Goal: Task Accomplishment & Management: Manage account settings

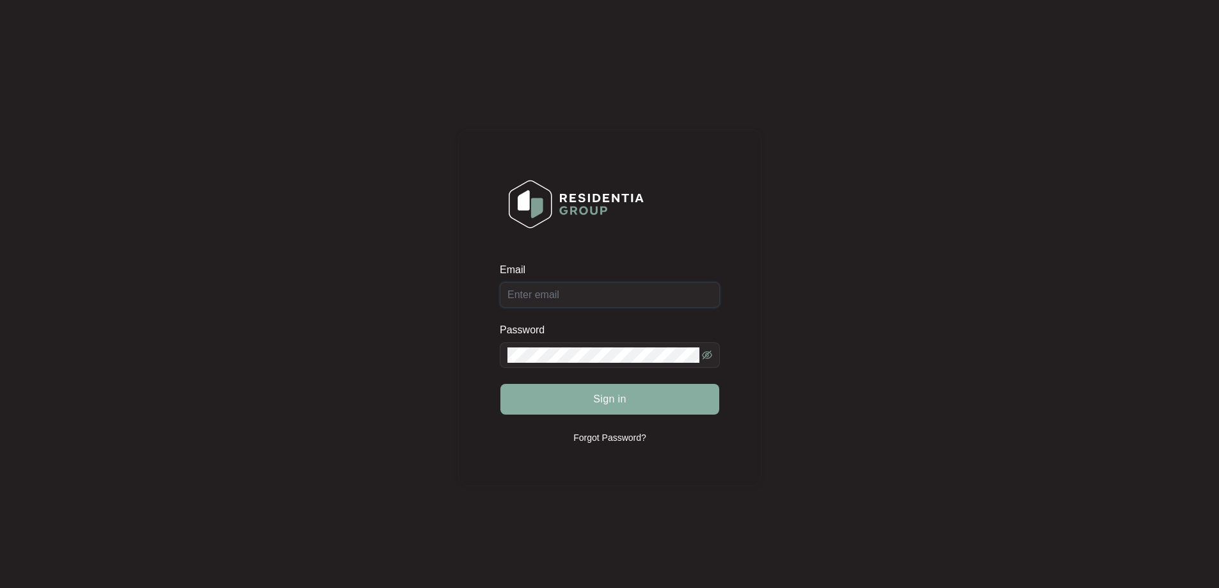
type input "[EMAIL_ADDRESS][DOMAIN_NAME]"
click at [580, 406] on button "Sign in" at bounding box center [609, 399] width 219 height 31
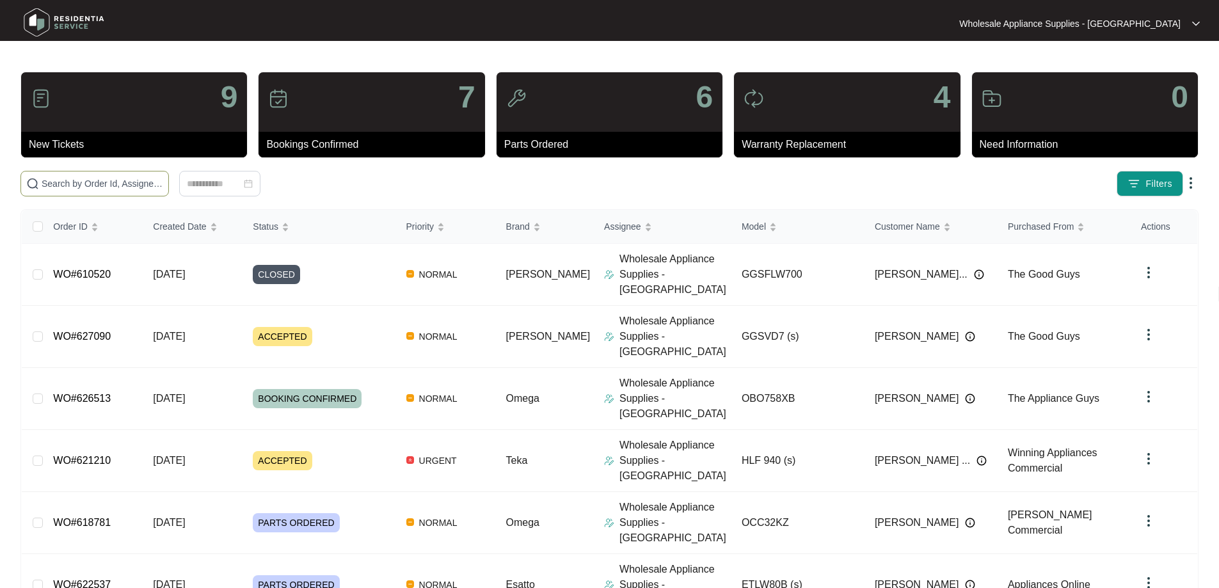
click at [83, 177] on input "text" at bounding box center [103, 184] width 122 height 14
paste input "609353"
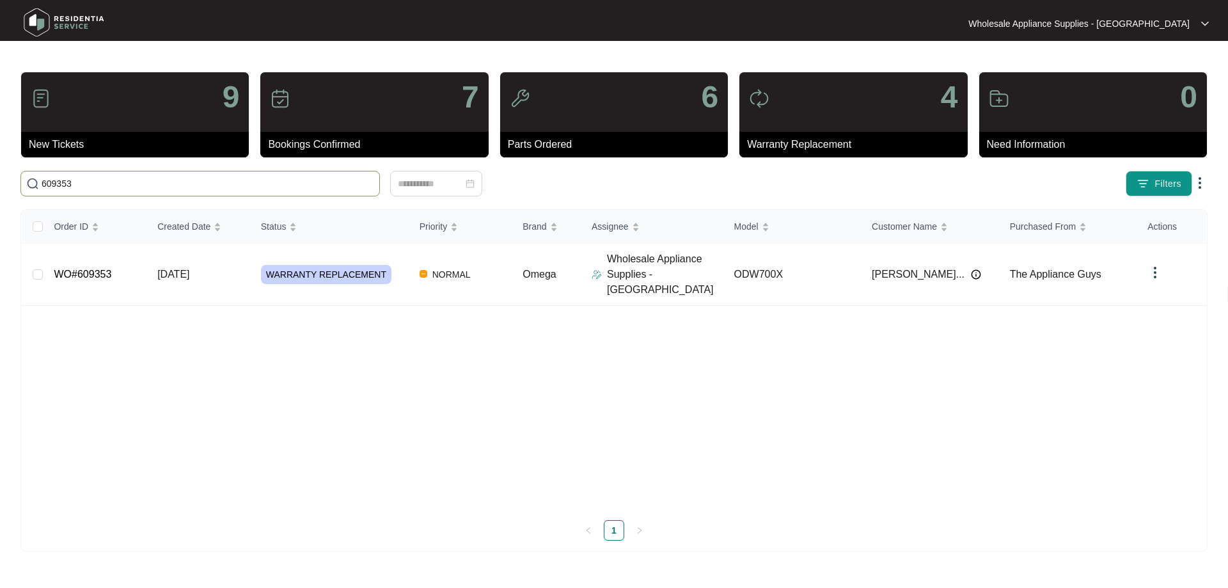
type input "609353"
click at [92, 269] on link "WO#609353" at bounding box center [83, 274] width 58 height 11
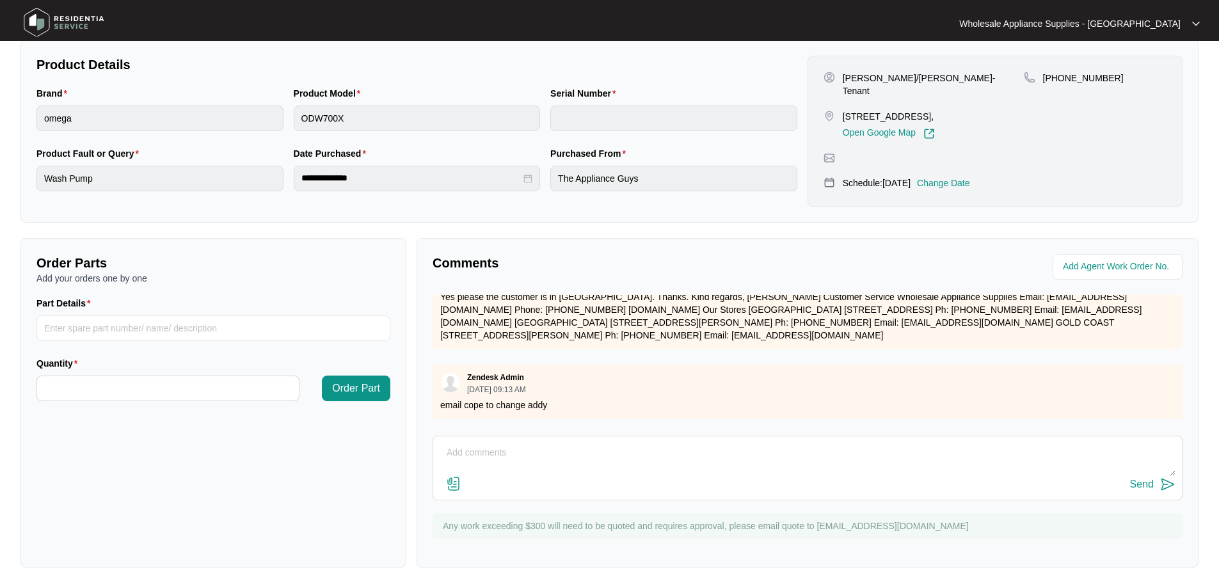
scroll to position [1577, 0]
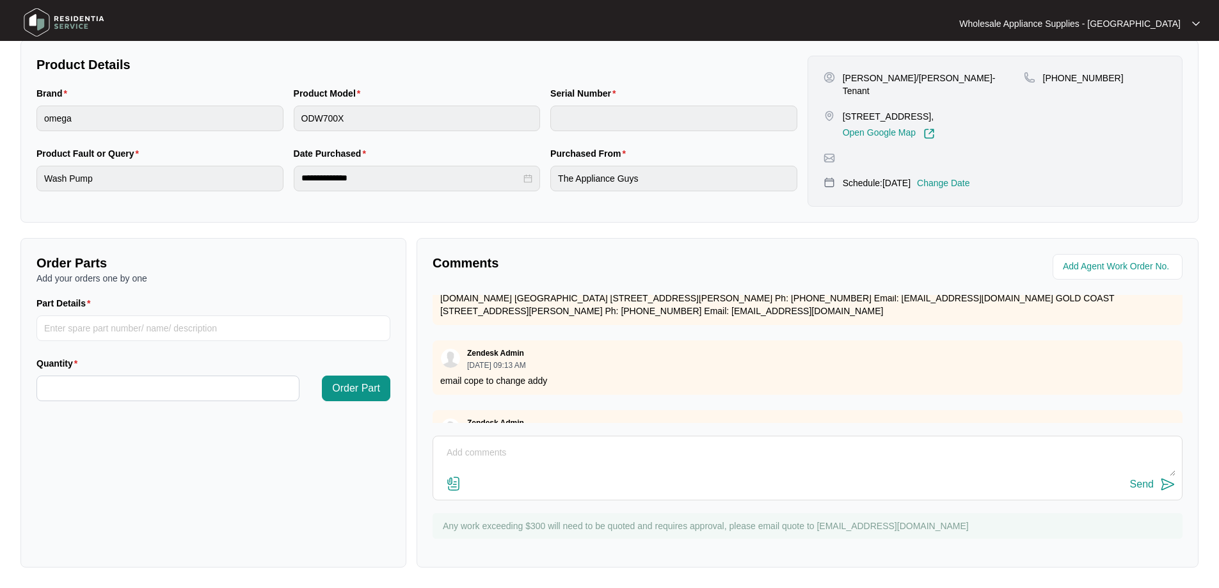
click at [462, 455] on textarea at bounding box center [807, 459] width 736 height 33
paste textarea "DISCONNECT AND RECONNECT DISHWASHER WITH AN ASSIST UNIT TESTED OK NEW MODEL: OD…"
type textarea "DISCONNECT AND RECONNECT DISHWASHER WITH AN ASSIST UNIT TESTED OK NEW MODEL: OD…"
click at [1169, 484] on img at bounding box center [1167, 484] width 15 height 15
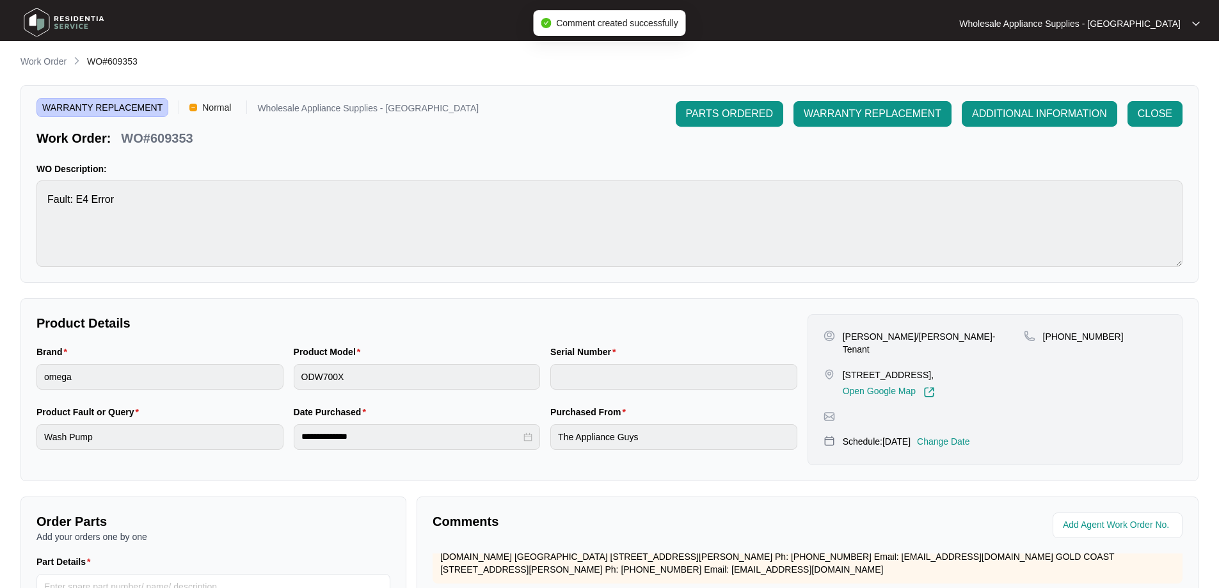
scroll to position [0, 0]
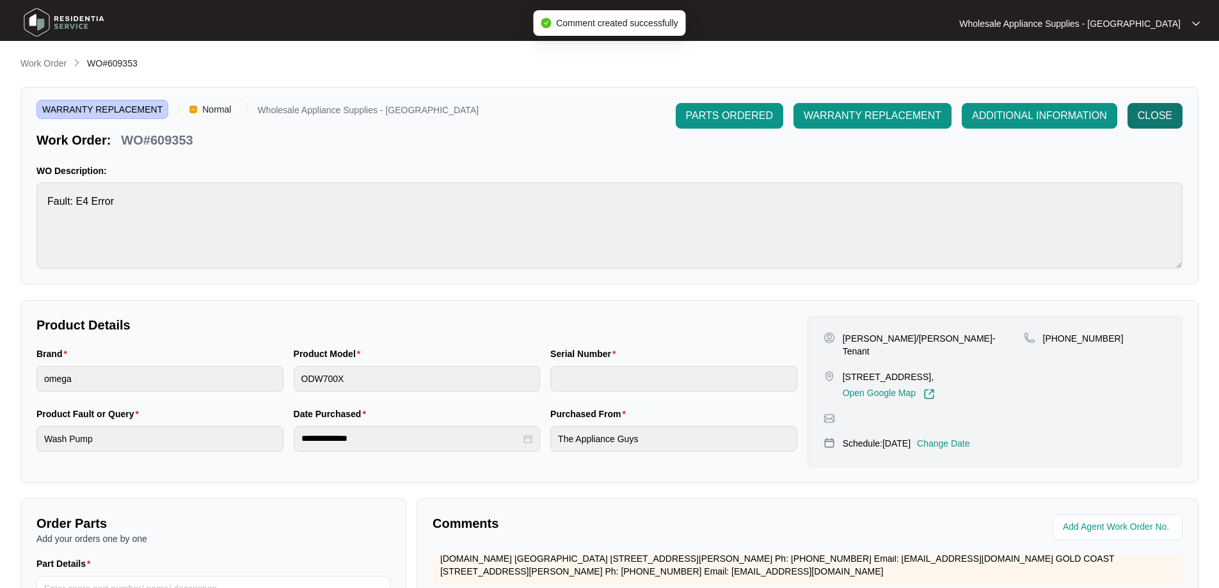
click at [1139, 116] on span "CLOSE" at bounding box center [1154, 115] width 35 height 15
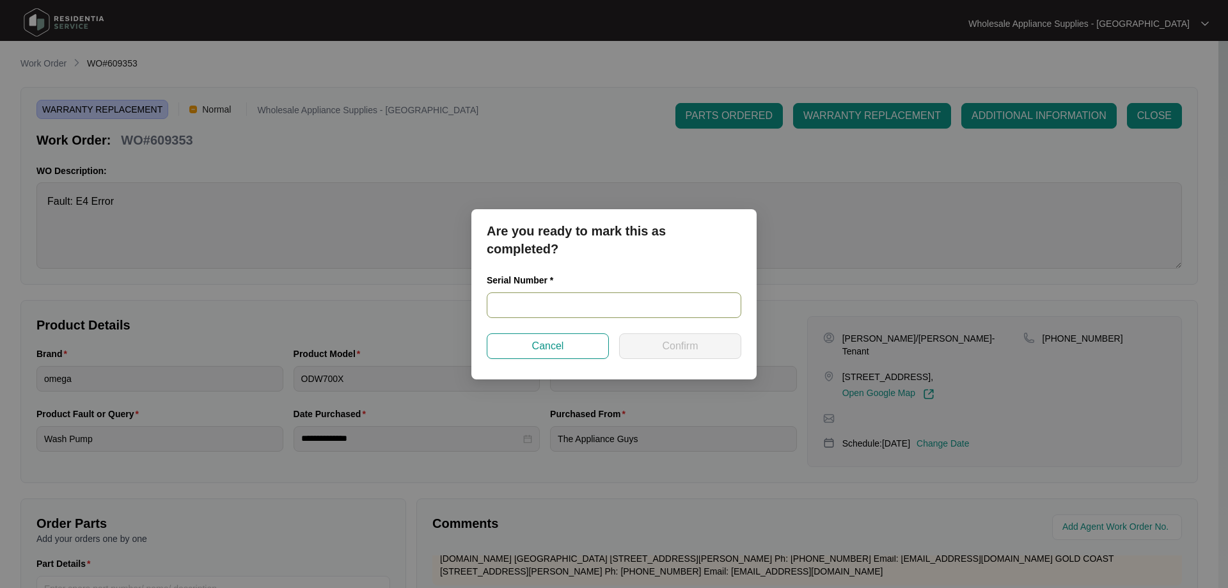
click at [497, 302] on input "text" at bounding box center [614, 305] width 255 height 26
paste input "23033760030200117"
type input "23033760030200117"
click at [640, 339] on button "Confirm" at bounding box center [680, 346] width 122 height 26
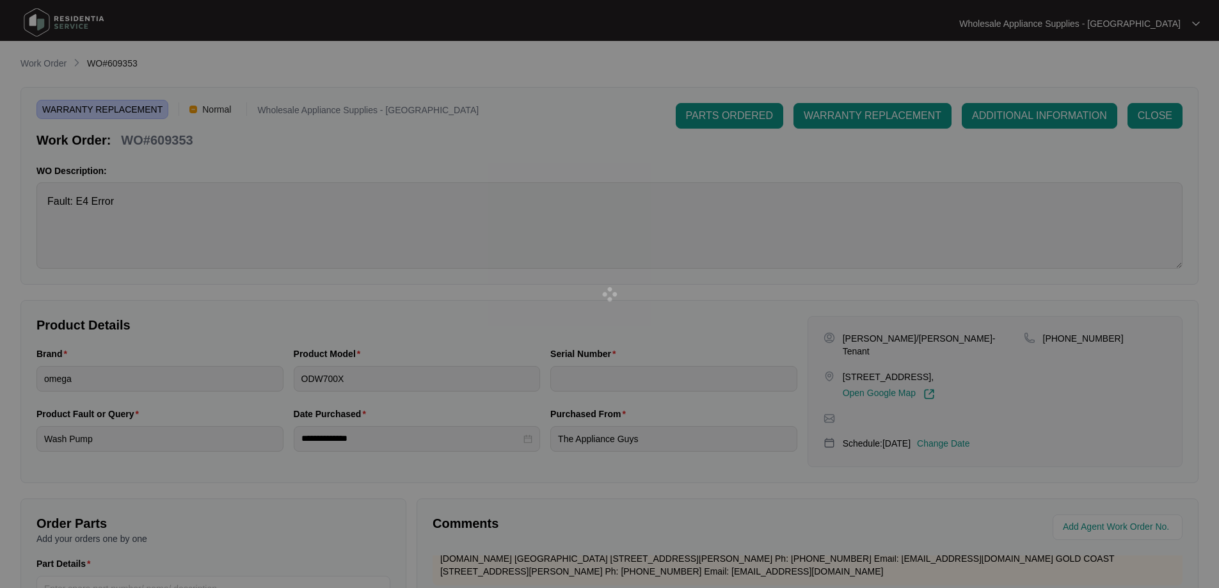
type input "23033760030200117"
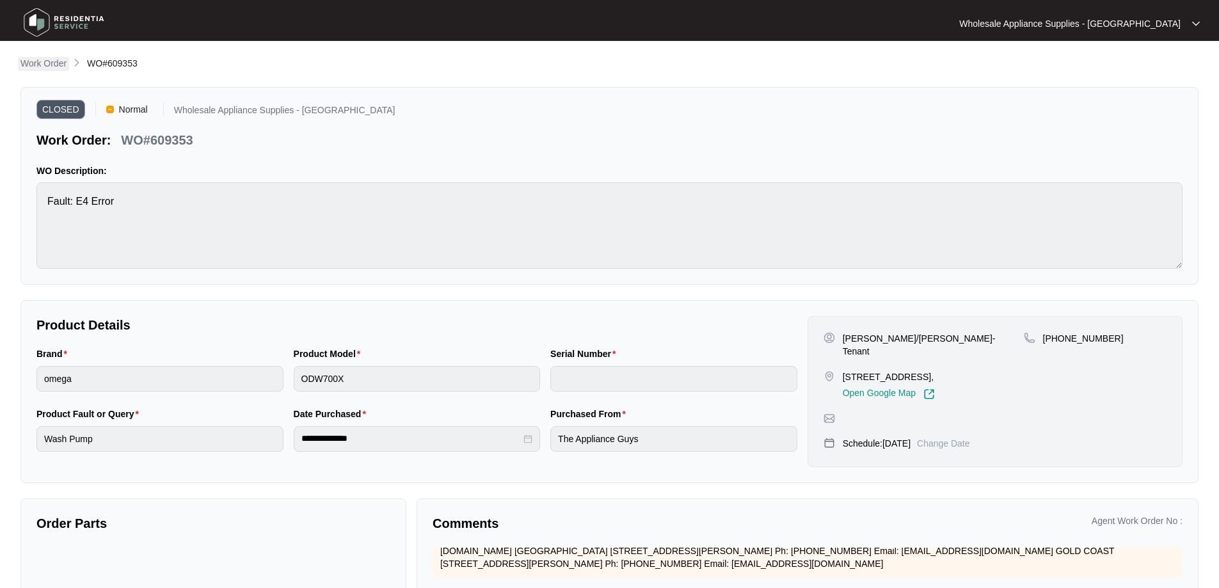
click at [49, 62] on p "Work Order" at bounding box center [43, 63] width 46 height 13
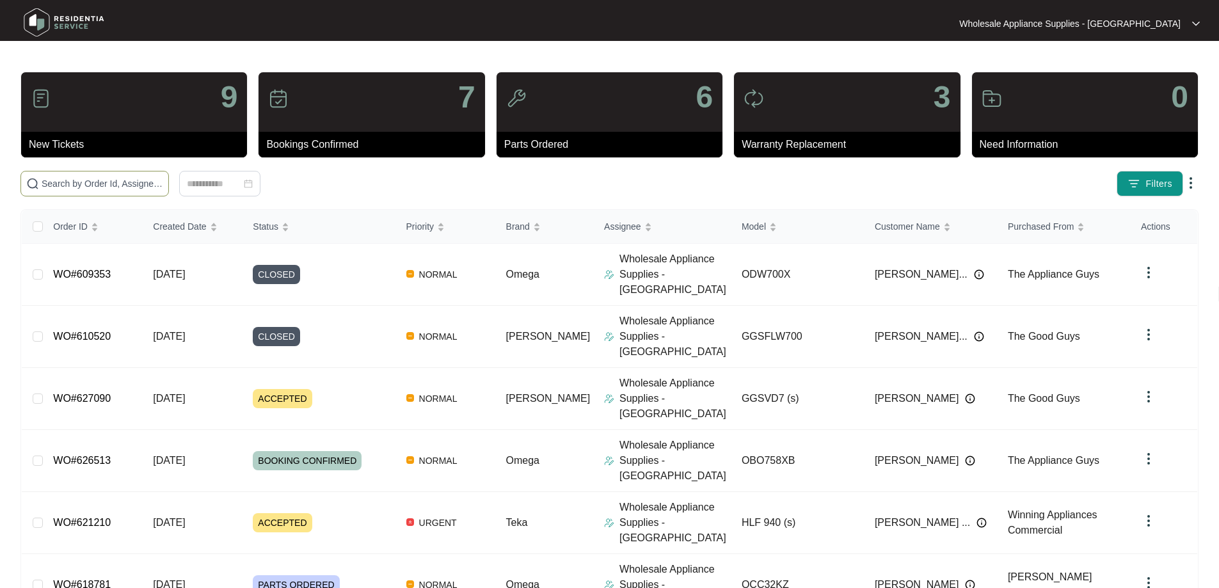
paste input "616218 WO"
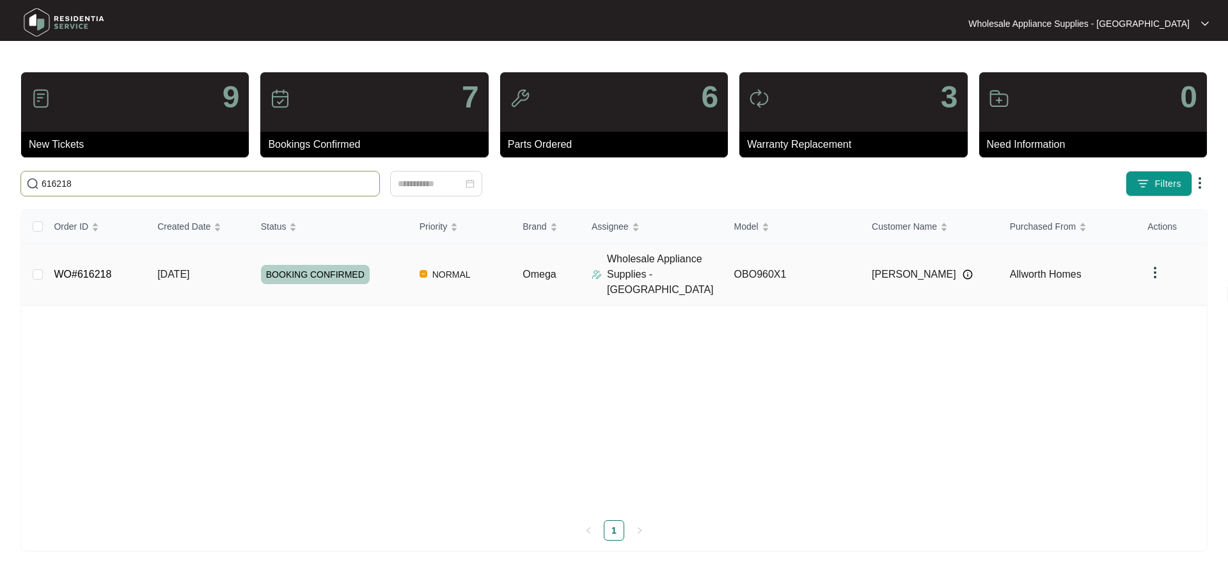
type input "616218"
click at [306, 269] on span "BOOKING CONFIRMED" at bounding box center [315, 274] width 109 height 19
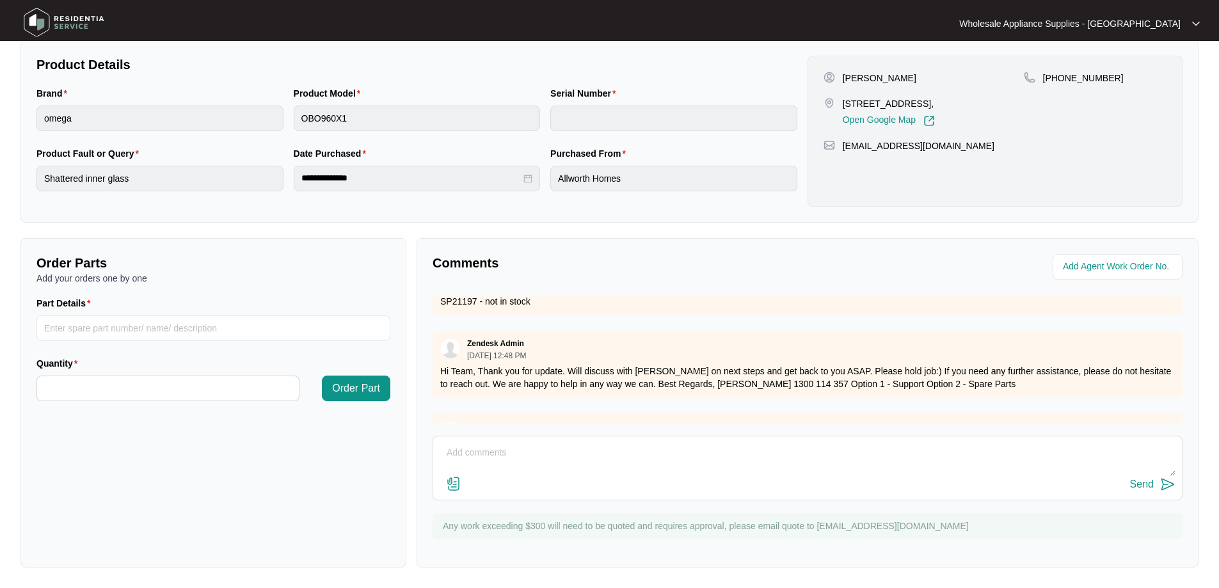
scroll to position [512, 0]
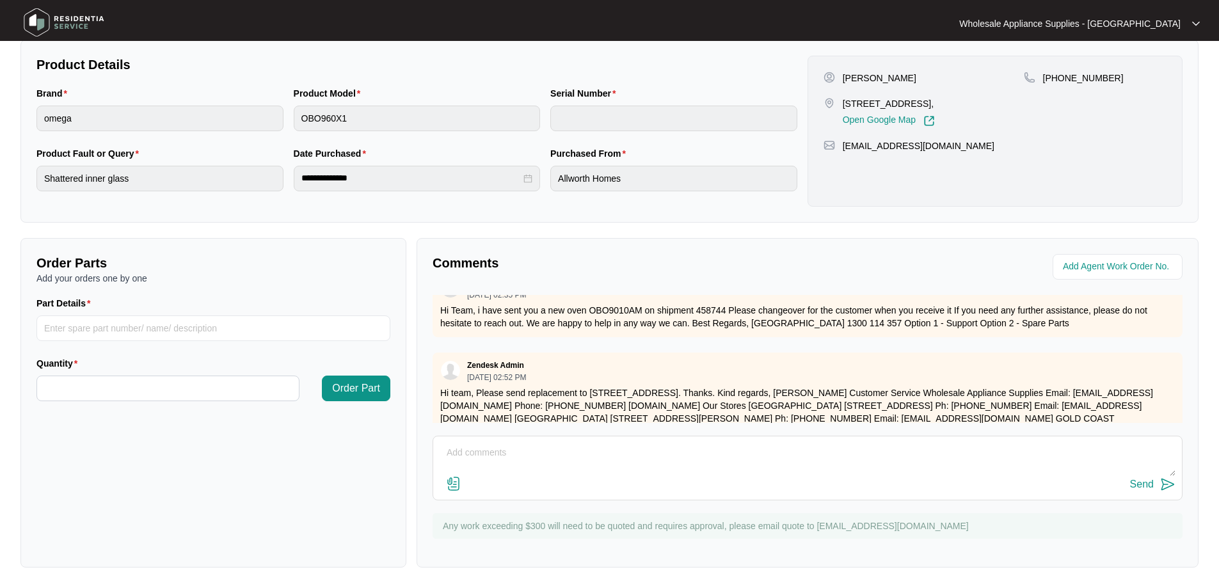
click at [609, 466] on textarea at bounding box center [807, 459] width 736 height 33
paste textarea "DELIVERED AND INSTALL NEW OVEN WITH AN ASSIST. UNIT TESTED OK. NEW MODEL: OBO90…"
type textarea "DELIVERED AND INSTALL NEW OVEN WITH AN ASSIST. UNIT TESTED OK. NEW MODEL: OBO90…"
click at [1158, 485] on button "Send" at bounding box center [1152, 484] width 45 height 17
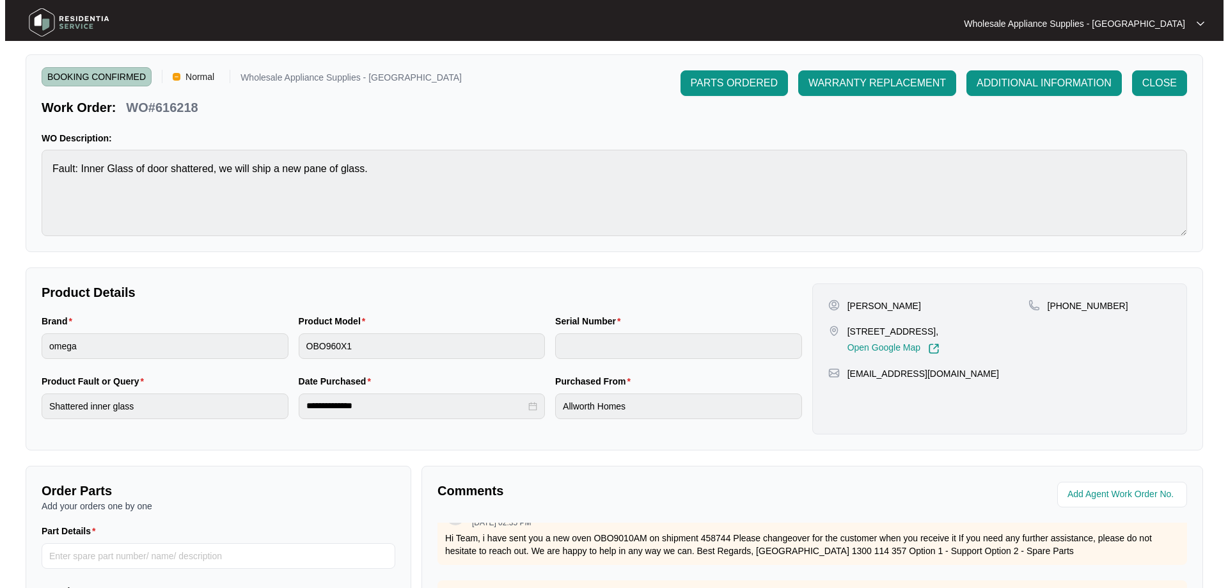
scroll to position [0, 0]
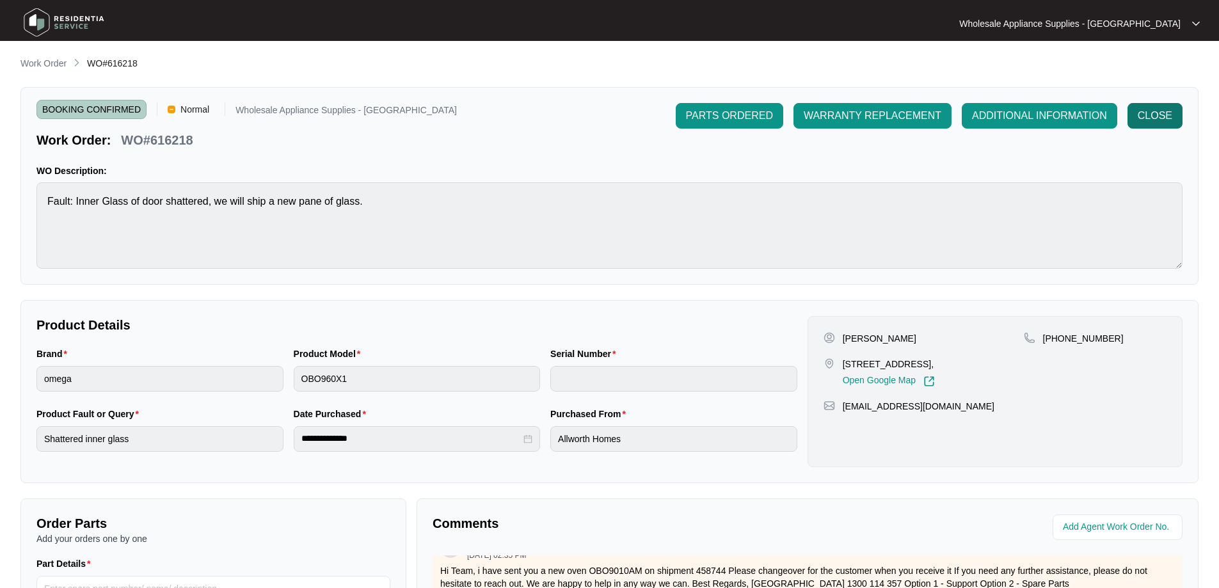
click at [1165, 122] on span "CLOSE" at bounding box center [1154, 115] width 35 height 15
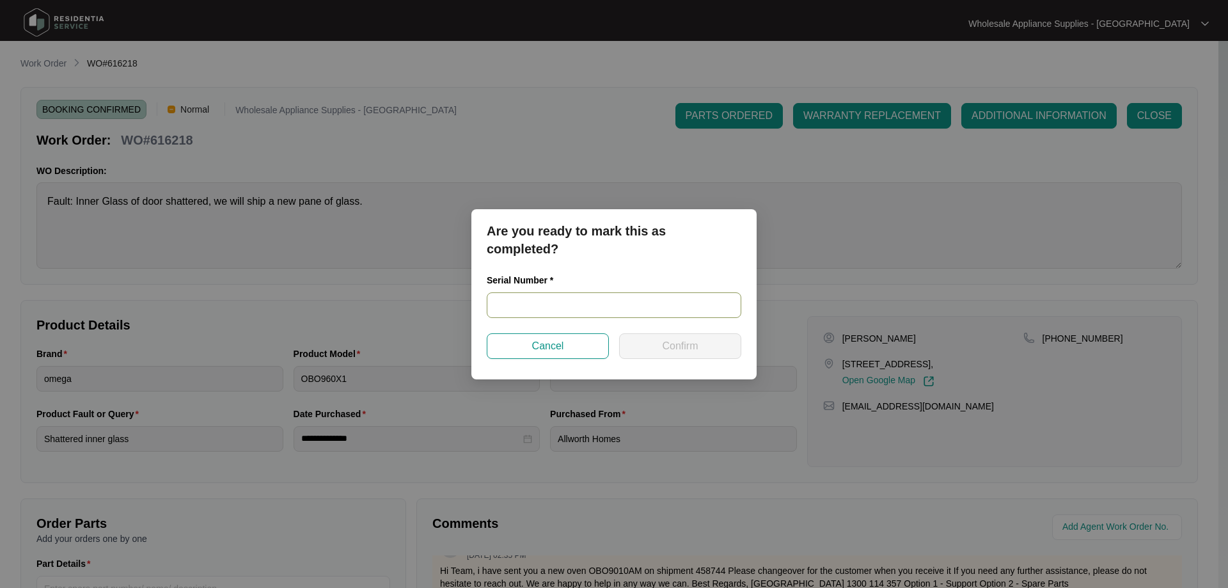
paste input "95781825030272"
type input "95781825030272"
click at [668, 350] on span "Confirm" at bounding box center [680, 345] width 36 height 15
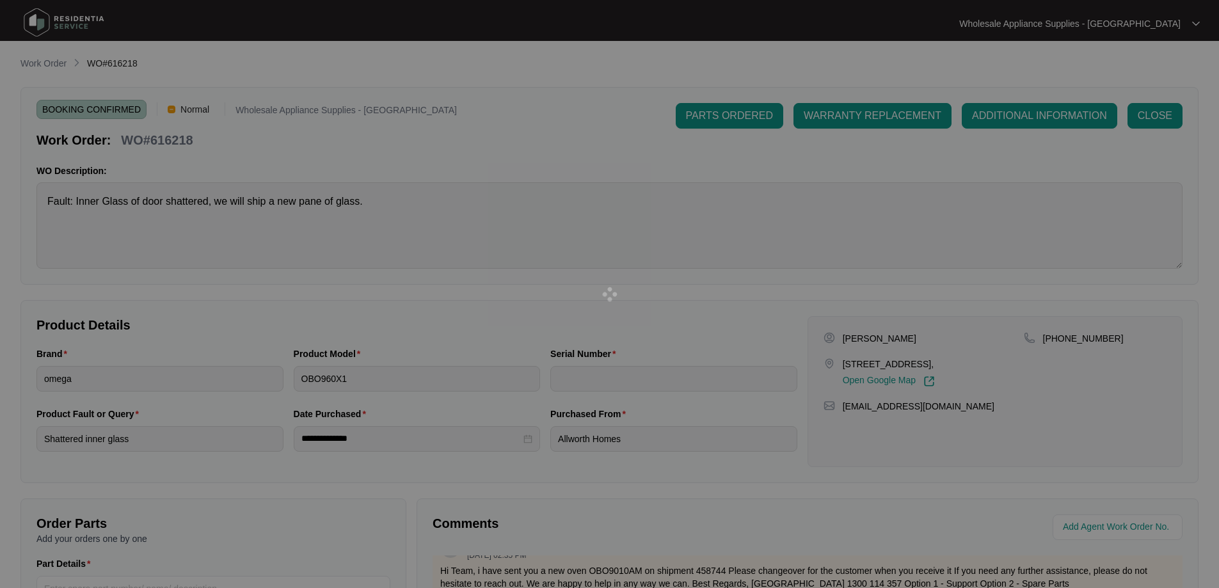
type input "95781825030272"
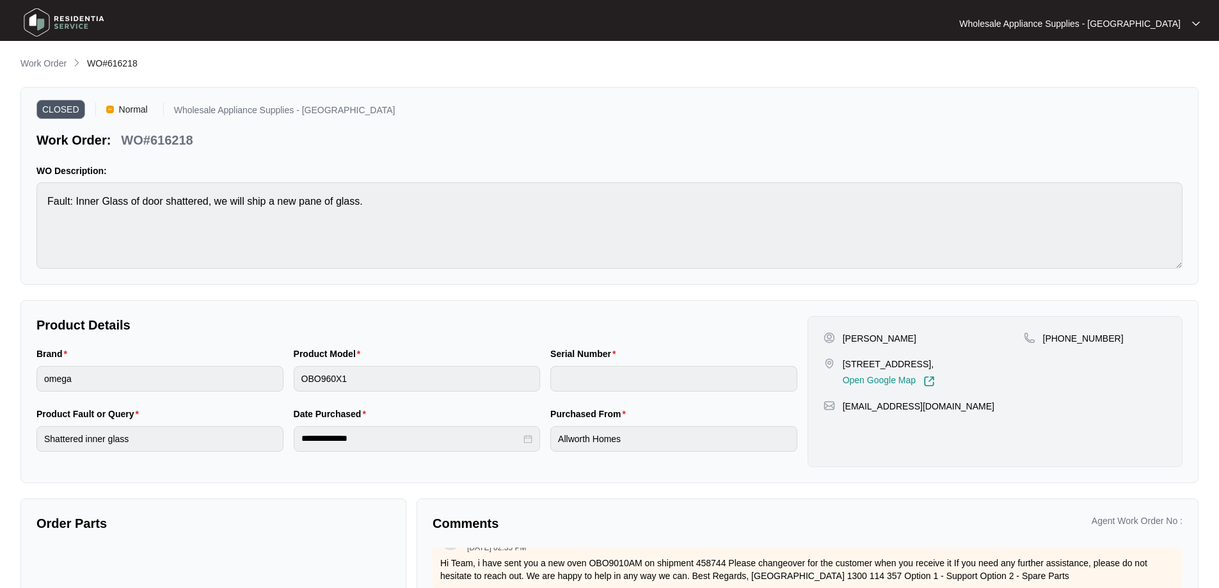
click at [38, 64] on p "Work Order" at bounding box center [43, 63] width 46 height 13
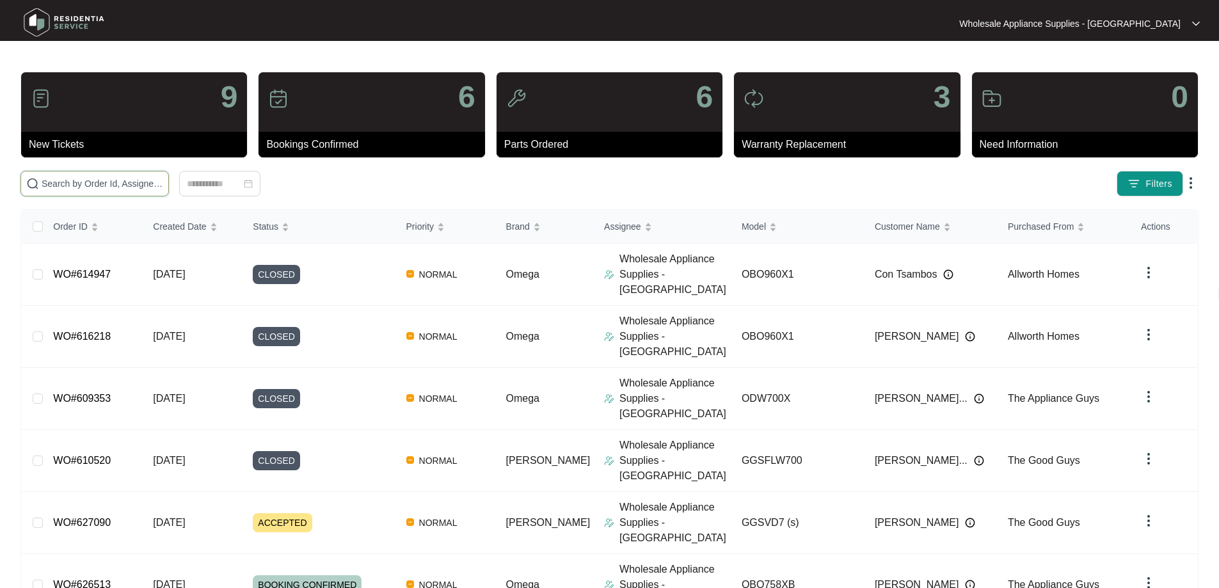
click at [94, 185] on input "text" at bounding box center [103, 184] width 122 height 14
paste input "610520"
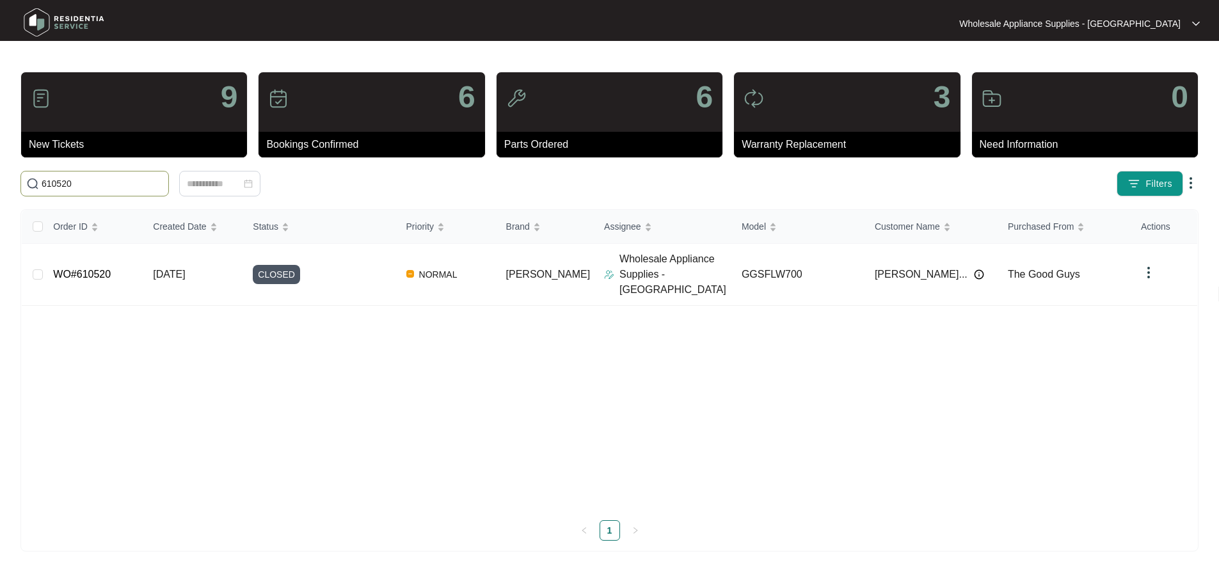
type input "610520"
